Goal: Task Accomplishment & Management: Manage account settings

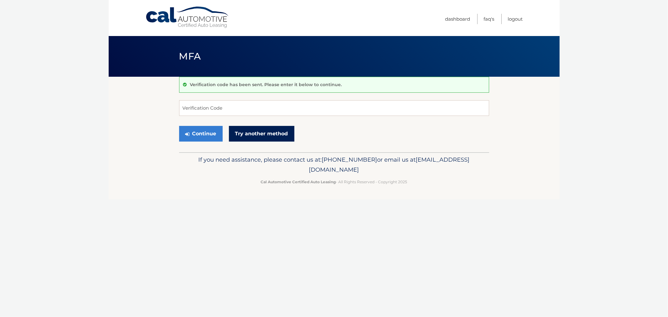
click at [265, 133] on link "Try another method" at bounding box center [261, 134] width 65 height 16
type input "413889"
click at [179, 126] on button "Continue" at bounding box center [201, 134] width 44 height 16
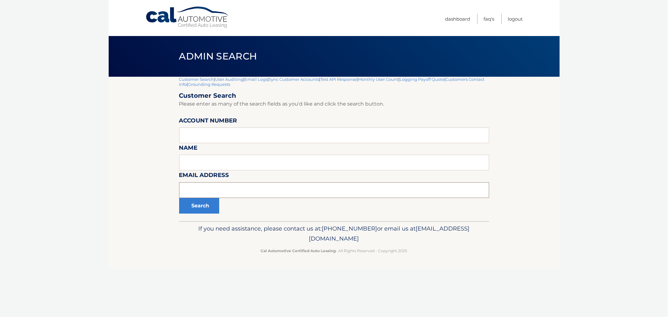
click at [227, 190] on input "text" at bounding box center [334, 190] width 310 height 16
click at [227, 132] on input "text" at bounding box center [334, 135] width 310 height 16
paste input "$300.35"
type input "$300.35"
drag, startPoint x: 222, startPoint y: 133, endPoint x: 117, endPoint y: 135, distance: 104.9
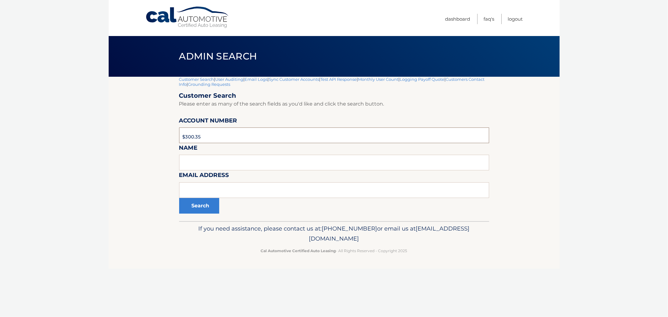
click at [110, 133] on section "Customer Search | User Auditing | Email Logs | Sync Customer Accounts | Test AP…" at bounding box center [334, 149] width 451 height 144
click at [245, 135] on input "text" at bounding box center [334, 135] width 310 height 16
paste input "44455702608"
type input "44455702608"
click at [179, 198] on button "Search" at bounding box center [199, 206] width 40 height 16
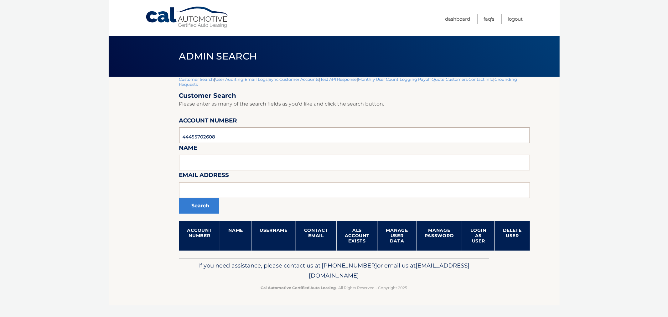
drag, startPoint x: 235, startPoint y: 136, endPoint x: 107, endPoint y: 136, distance: 128.0
click at [104, 136] on body "Cal Automotive Menu Dashboard FAQ's Logout |" at bounding box center [334, 158] width 668 height 317
click at [514, 20] on link "Logout" at bounding box center [515, 19] width 15 height 10
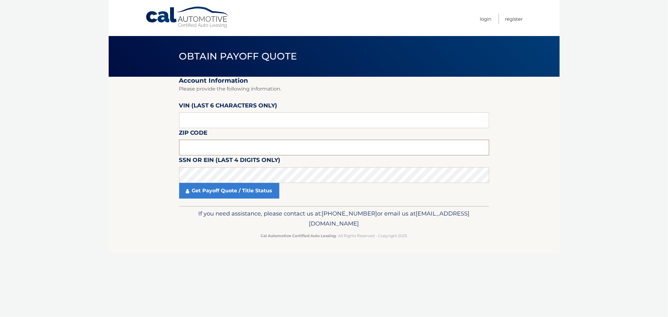
drag, startPoint x: 207, startPoint y: 143, endPoint x: 2, endPoint y: 80, distance: 214.2
click at [207, 145] on input "text" at bounding box center [334, 148] width 310 height 16
click at [232, 149] on input "text" at bounding box center [334, 148] width 310 height 16
paste input "34235"
type input "34235"
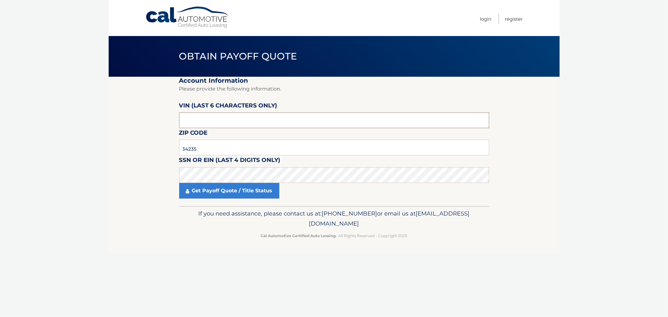
click at [202, 117] on input "text" at bounding box center [334, 120] width 310 height 16
type input "749988"
click at [209, 193] on link "Get Payoff Quote / Title Status" at bounding box center [229, 191] width 100 height 16
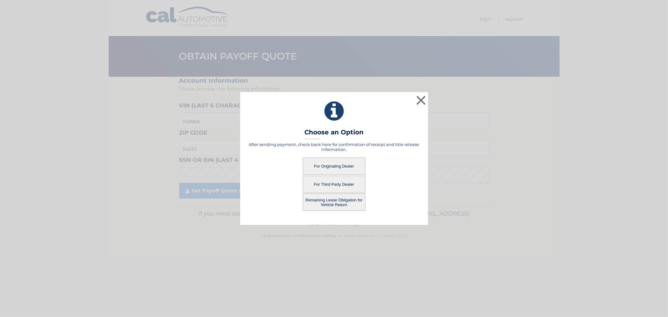
click at [346, 181] on button "For Third Party Dealer" at bounding box center [334, 184] width 63 height 17
click at [332, 184] on button "For Third Party Dealer" at bounding box center [334, 184] width 63 height 17
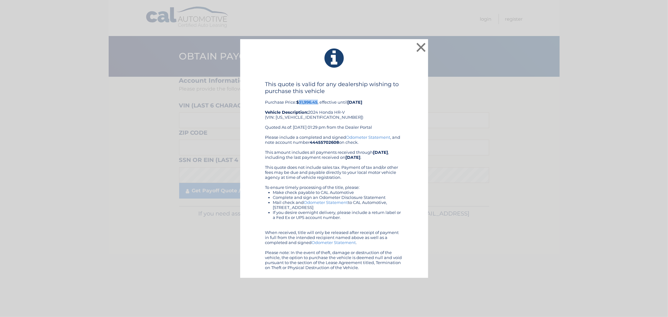
drag, startPoint x: 299, startPoint y: 101, endPoint x: 318, endPoint y: 102, distance: 19.1
click at [318, 102] on b "$31,996.45" at bounding box center [306, 102] width 21 height 5
copy b "31,996.45"
click at [424, 47] on button "×" at bounding box center [421, 47] width 13 height 13
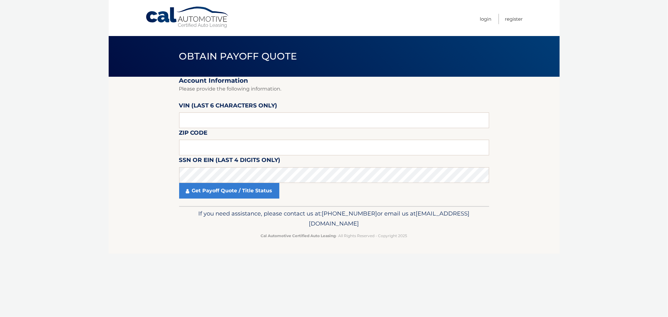
drag, startPoint x: 155, startPoint y: 53, endPoint x: 466, endPoint y: 252, distance: 369.3
click at [466, 252] on div "Cal Automotive Menu Login Register Obtain Payoff Quote ×" at bounding box center [334, 158] width 451 height 317
click at [483, 20] on link "Login" at bounding box center [486, 19] width 12 height 10
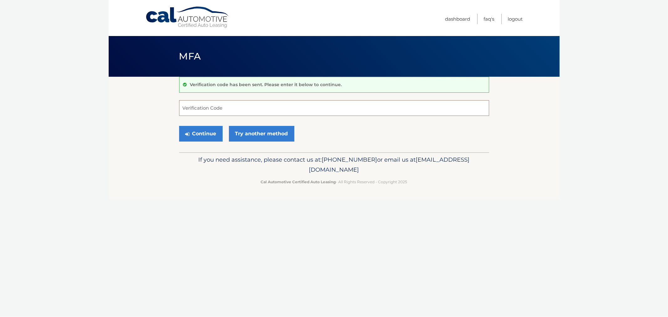
click at [221, 109] on input "Verification Code" at bounding box center [334, 108] width 310 height 16
type input "611796"
click at [179, 126] on button "Continue" at bounding box center [201, 134] width 44 height 16
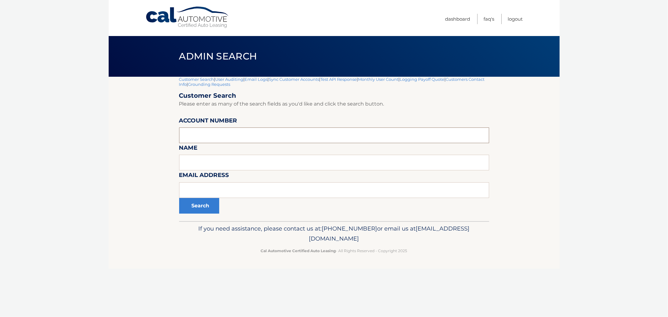
click at [218, 131] on input "text" at bounding box center [334, 135] width 310 height 16
paste input "44455767618"
type input "44455767618"
click at [192, 211] on button "Search" at bounding box center [199, 206] width 40 height 16
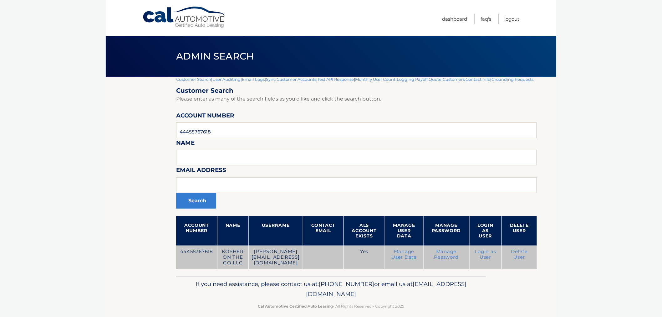
click at [518, 257] on link "Delete User" at bounding box center [519, 254] width 17 height 11
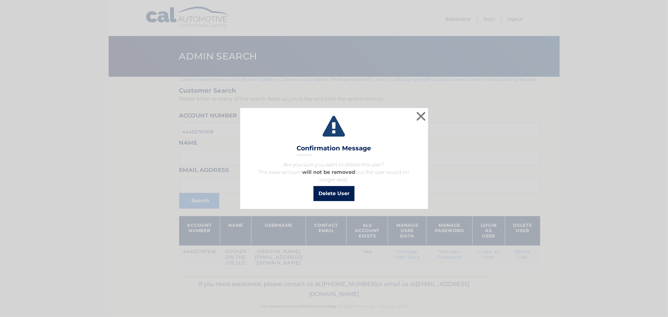
click at [328, 198] on button "Delete User" at bounding box center [333, 193] width 41 height 15
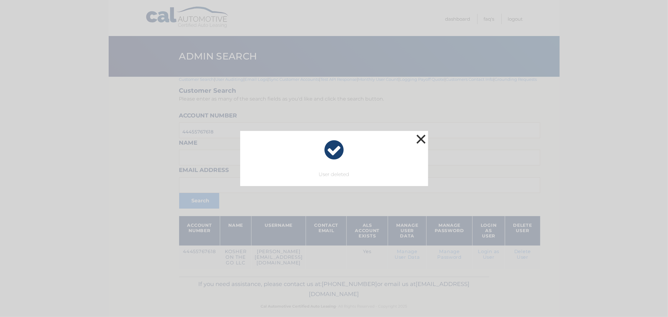
click at [420, 138] on button "×" at bounding box center [421, 139] width 13 height 13
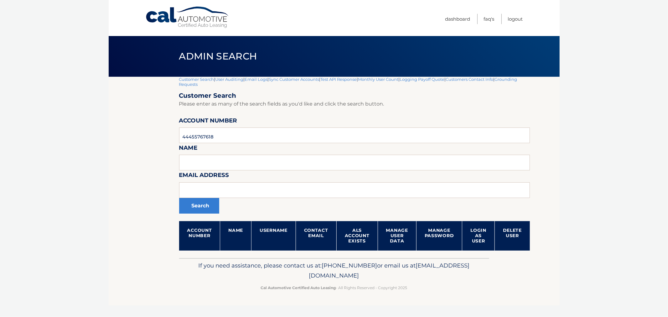
click at [188, 78] on link "Customer Search" at bounding box center [196, 79] width 35 height 5
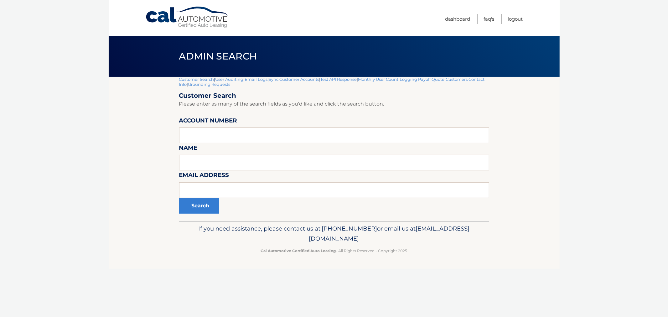
click at [510, 273] on div "Cal Automotive Menu Dashboard FAQ's Logout |" at bounding box center [334, 158] width 451 height 317
click at [511, 291] on div "Cal Automotive Menu Dashboard FAQ's Logout |" at bounding box center [334, 158] width 451 height 317
drag, startPoint x: 494, startPoint y: 285, endPoint x: 480, endPoint y: 240, distance: 47.2
click at [493, 285] on div "Cal Automotive Menu Dashboard FAQ's Logout |" at bounding box center [334, 158] width 451 height 317
